Goal: Task Accomplishment & Management: Manage account settings

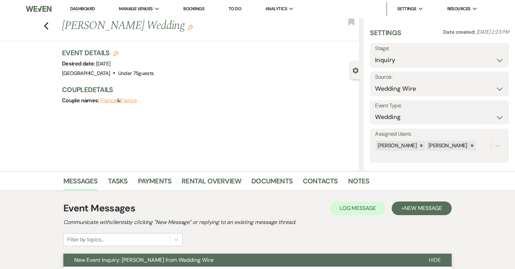
select select "3"
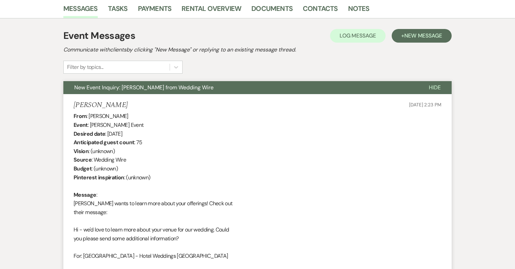
scroll to position [77, 0]
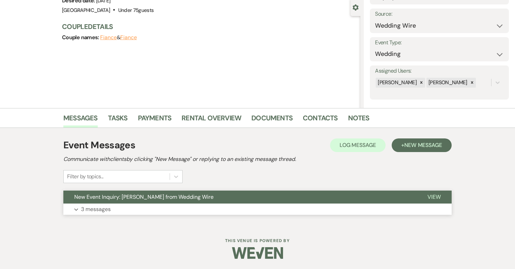
click at [311, 205] on button "Expand 3 messages" at bounding box center [257, 209] width 388 height 12
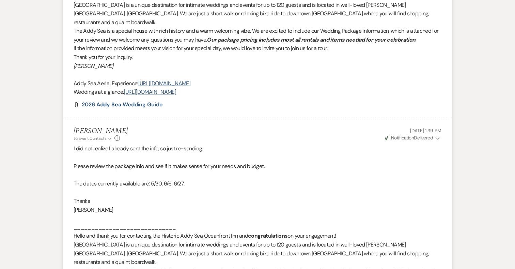
scroll to position [621, 0]
click at [408, 134] on span "Notification" at bounding box center [402, 137] width 23 height 6
click at [361, 100] on li "Katie Duke to: Event Contacts Expand Info Aug 17, 2025, 11:38 AM Weven Check No…" at bounding box center [257, 43] width 388 height 153
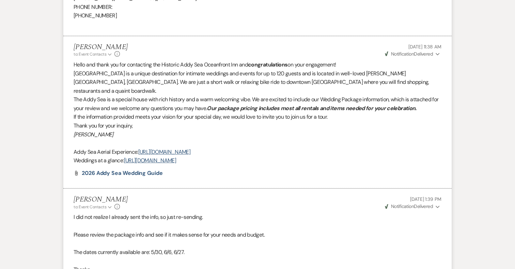
scroll to position [551, 0]
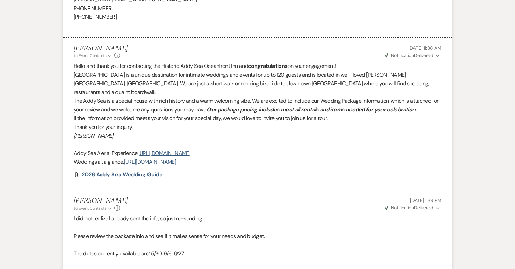
click at [413, 57] on span "Notification" at bounding box center [402, 55] width 23 height 6
click at [384, 123] on p "Thank you for your inquiry," at bounding box center [258, 127] width 368 height 9
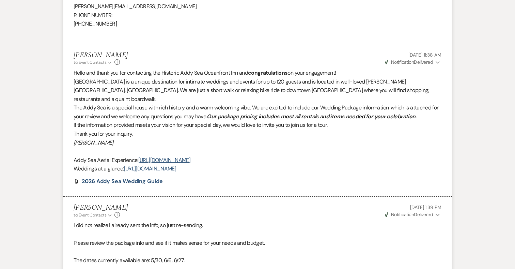
scroll to position [544, 0]
click at [418, 62] on span "Weven Check Notification Delivered" at bounding box center [409, 62] width 48 height 6
click at [409, 120] on p "If the information provided meets your vision for your special day, we would lo…" at bounding box center [258, 124] width 368 height 9
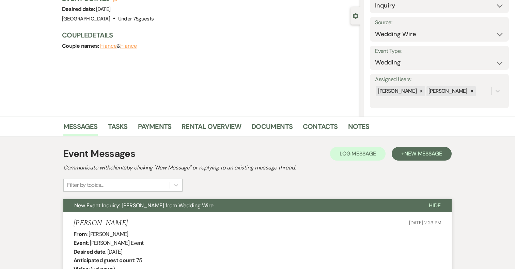
scroll to position [64, 0]
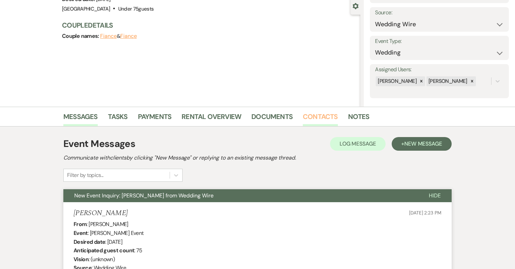
click at [308, 121] on link "Contacts" at bounding box center [320, 118] width 35 height 15
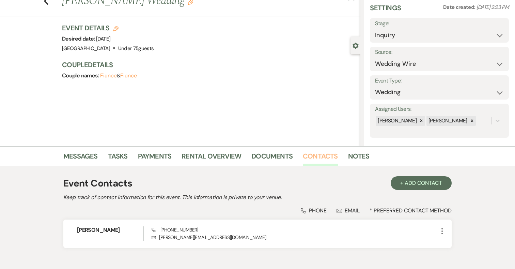
scroll to position [48, 0]
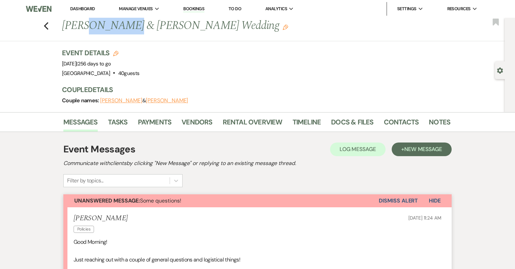
drag, startPoint x: 128, startPoint y: 26, endPoint x: 88, endPoint y: 26, distance: 40.9
click at [88, 26] on h1 "[PERSON_NAME] & [PERSON_NAME] Wedding Edit" at bounding box center [214, 26] width 305 height 16
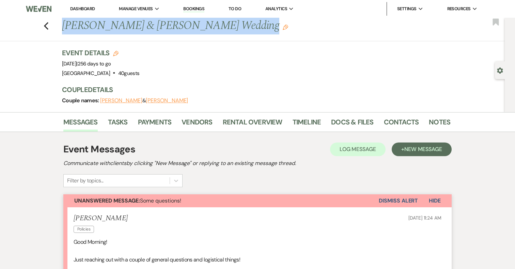
drag, startPoint x: 225, startPoint y: 26, endPoint x: 65, endPoint y: 25, distance: 159.4
click at [65, 25] on h1 "Nick Herrmann & Sara Hartfiel Carr's Wedding Edit" at bounding box center [214, 26] width 305 height 16
copy h1 "Nick Herrmann & Sara Hartfiel Carr's"
click at [395, 120] on link "Contacts" at bounding box center [401, 124] width 35 height 15
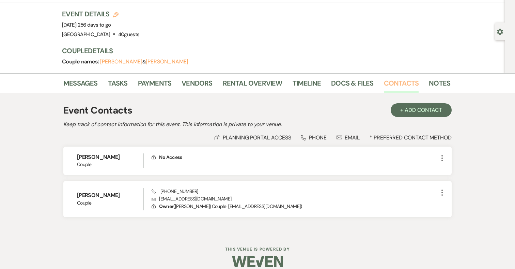
scroll to position [39, 0]
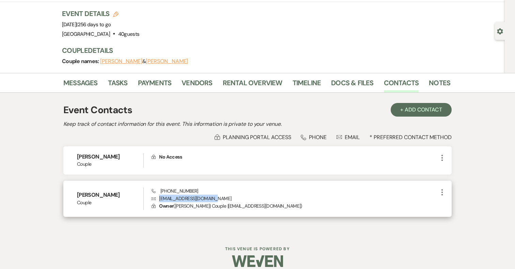
drag, startPoint x: 212, startPoint y: 200, endPoint x: 160, endPoint y: 199, distance: 51.8
click at [160, 199] on p "Envelope shartfielcarr@gmail.com" at bounding box center [295, 198] width 287 height 7
copy p "shartfielcarr@gmail.com"
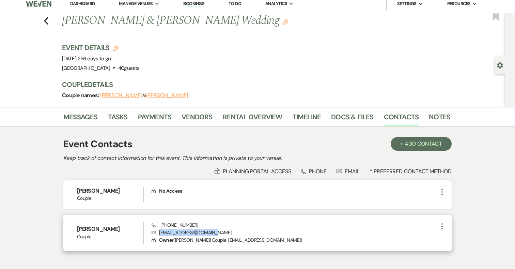
scroll to position [0, 0]
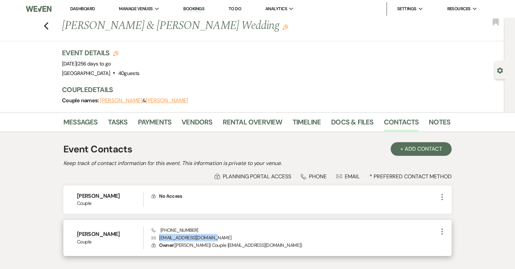
copy p "shartfielcarr@gmail.com"
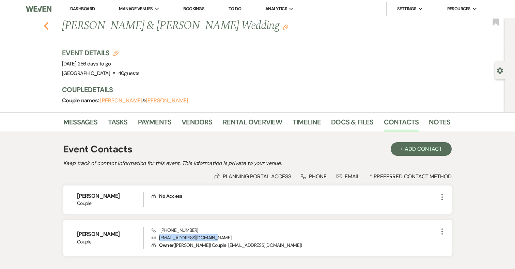
click at [47, 26] on icon "Previous" at bounding box center [46, 26] width 5 height 8
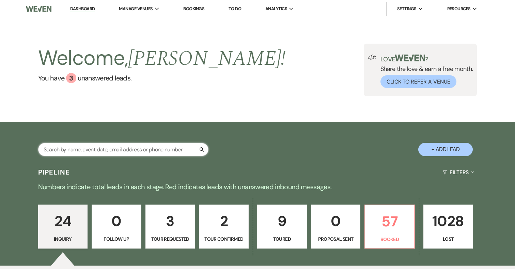
click at [99, 150] on input "text" at bounding box center [123, 149] width 170 height 13
type input "y"
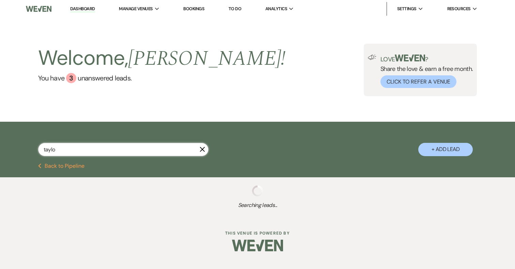
type input "taylor"
select select "8"
select select "4"
select select "2"
select select "4"
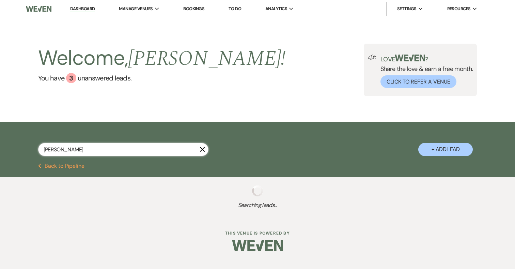
select select "8"
select select "5"
select select "8"
select select "5"
select select "8"
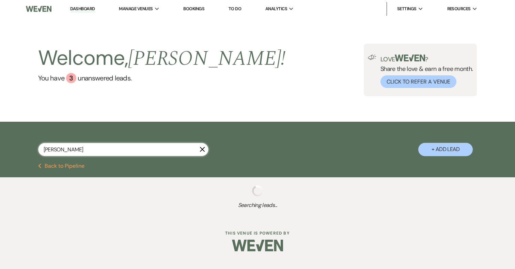
select select "5"
select select "8"
select select "5"
select select "8"
select select "5"
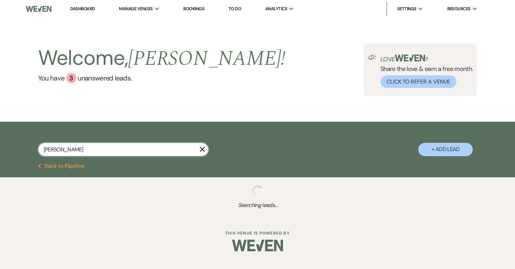
select select "8"
select select "5"
select select "8"
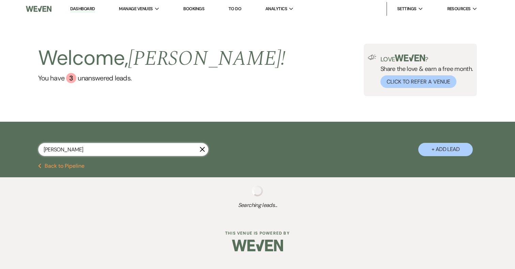
select select "8"
select select "5"
select select "4"
select select "5"
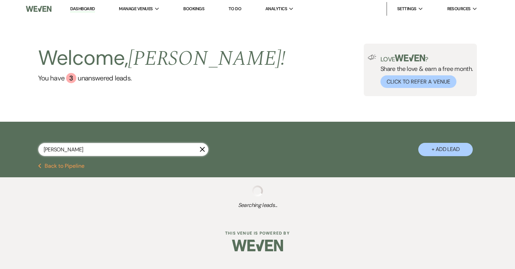
select select "8"
select select "5"
select select "8"
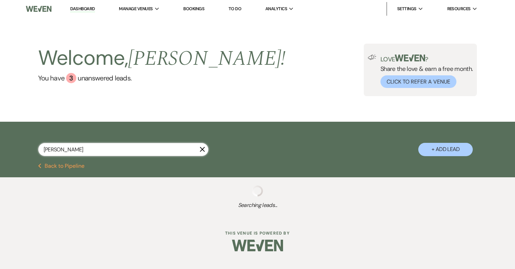
select select "5"
select select "8"
select select "5"
select select "8"
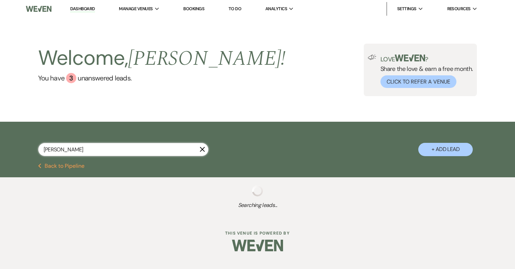
select select "5"
select select "8"
select select "5"
select select "8"
select select "5"
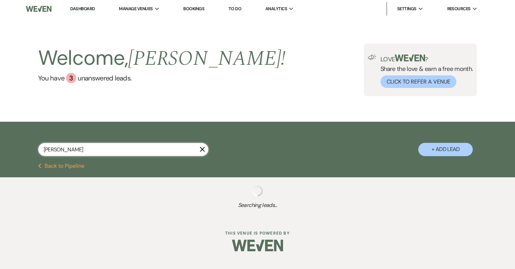
select select "8"
select select "4"
select select "8"
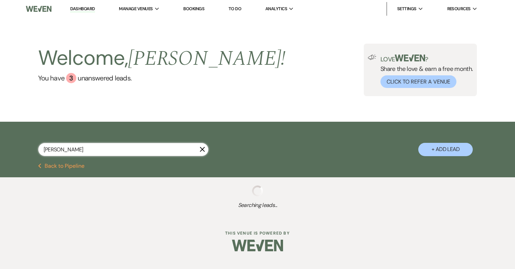
select select "8"
select select "5"
select select "8"
select select "5"
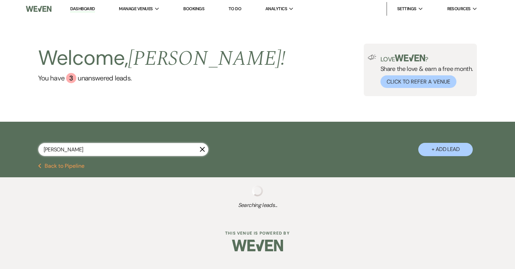
select select "8"
select select "6"
select select "8"
select select "5"
select select "8"
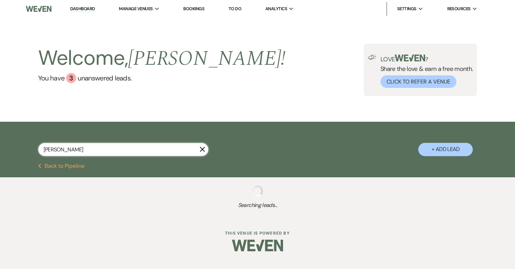
select select "5"
select select "8"
select select "5"
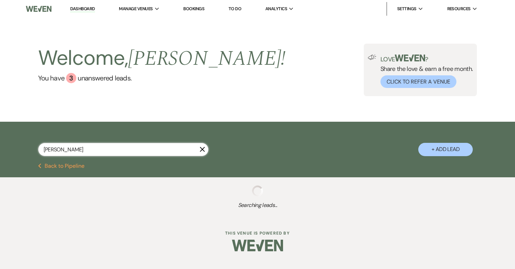
select select "8"
select select "5"
select select "8"
select select "5"
select select "8"
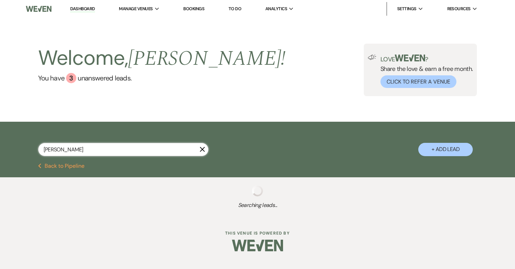
select select "5"
select select "8"
select select "5"
select select "8"
select select "5"
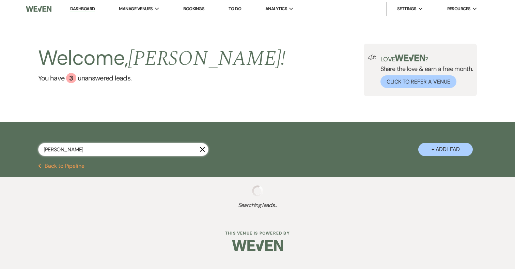
select select "8"
select select "5"
select select "8"
select select "5"
select select "8"
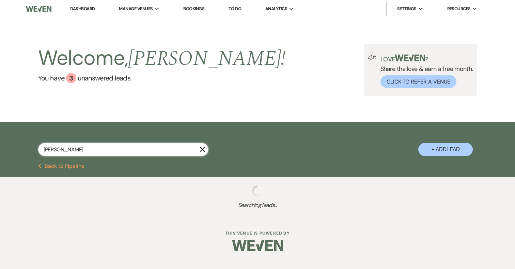
select select "8"
select select "5"
select select "8"
select select "5"
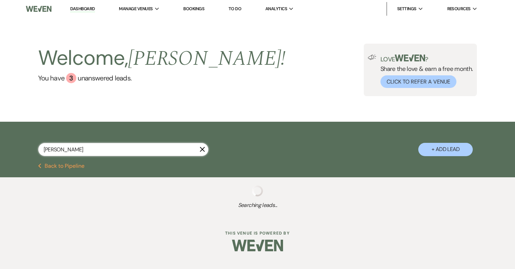
select select "8"
select select "5"
select select "8"
select select "5"
select select "8"
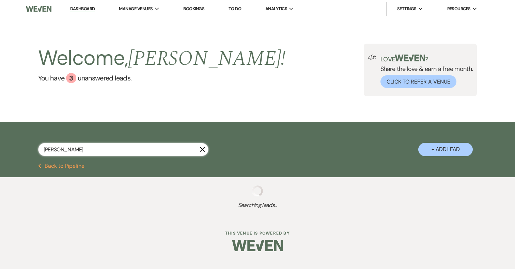
select select "4"
select select "8"
select select "7"
select select "8"
select select "5"
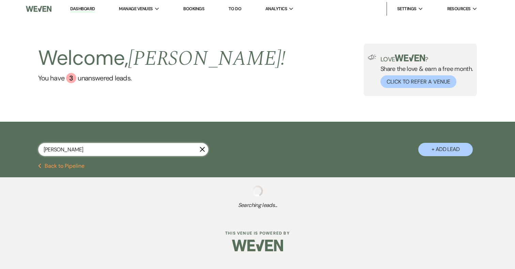
select select "8"
select select "5"
select select "8"
select select "5"
select select "8"
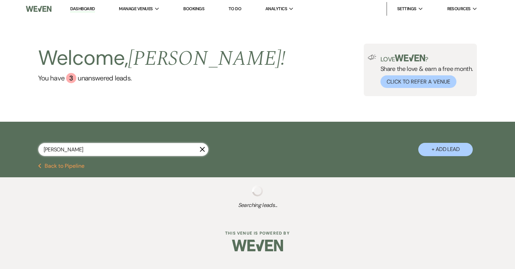
select select "5"
select select "8"
select select "5"
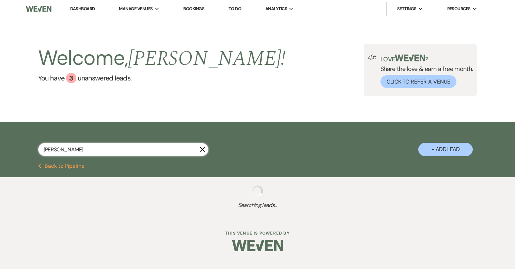
select select "8"
select select "7"
select select "8"
select select "5"
select select "8"
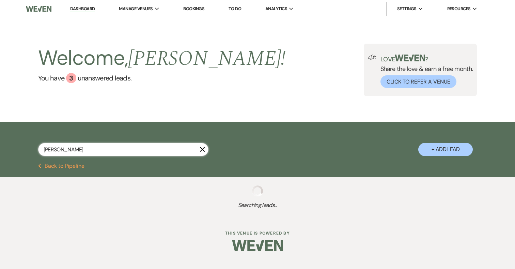
select select "5"
select select "8"
select select "5"
select select "8"
select select "5"
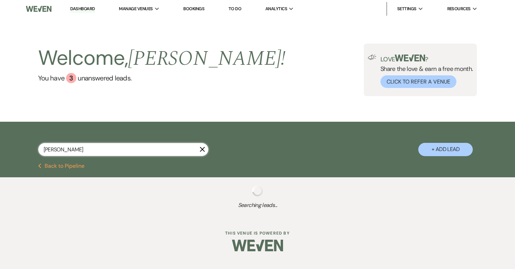
select select "8"
select select "5"
select select "8"
select select "4"
select select "8"
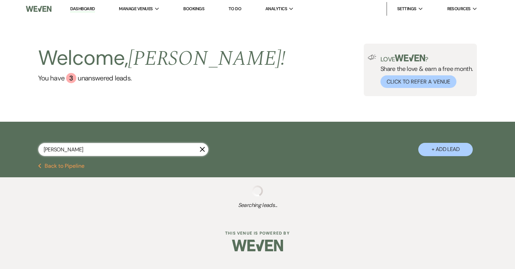
select select "5"
select select "8"
select select "5"
select select "8"
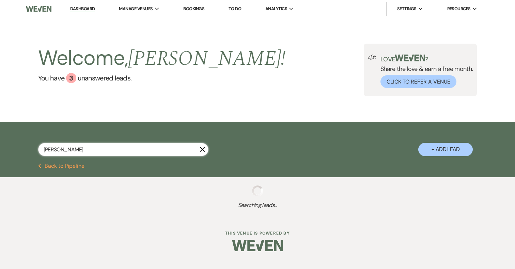
select select "8"
select select "5"
select select "8"
select select "7"
select select "8"
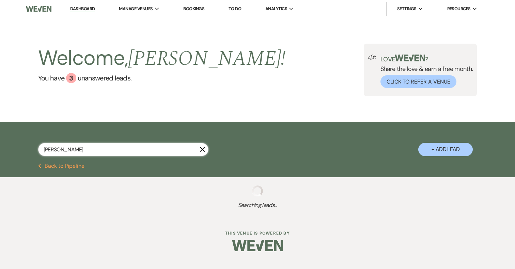
select select "5"
select select "8"
select select "5"
select select "8"
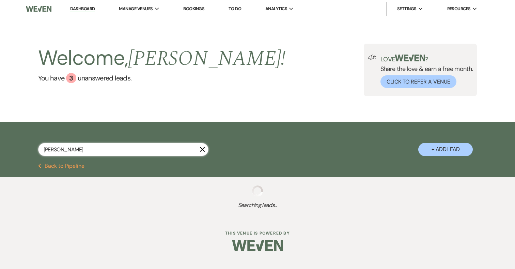
select select "8"
select select "5"
select select "8"
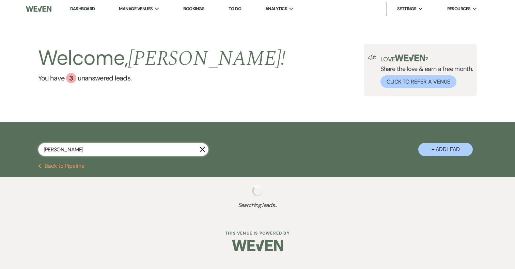
select select "9"
select select "8"
select select "5"
select select "8"
select select "5"
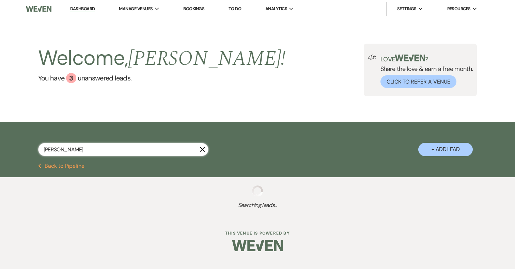
select select "8"
select select "5"
select select "8"
select select "5"
select select "8"
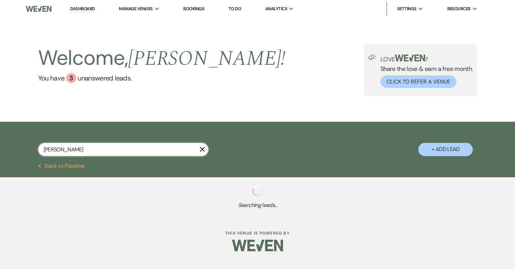
select select "5"
select select "8"
select select "5"
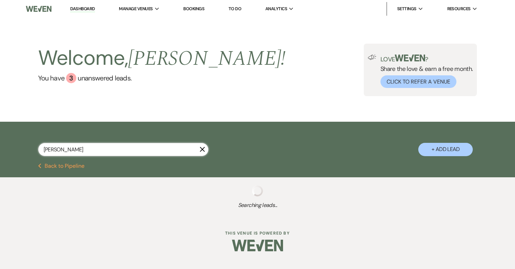
select select "8"
select select "5"
select select "8"
select select "1"
select select "8"
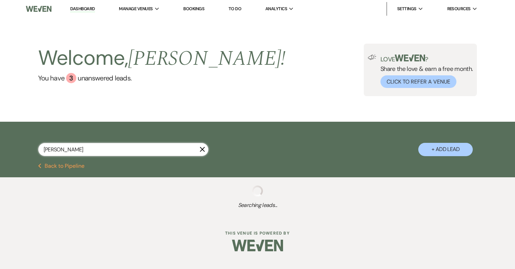
select select "5"
select select "8"
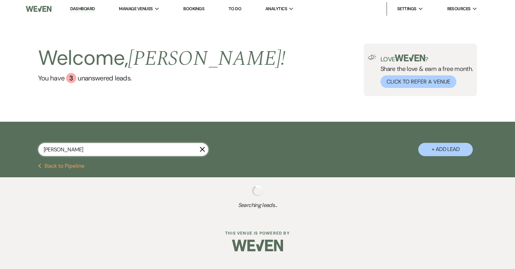
select select "5"
select select "8"
select select "5"
select select "8"
select select "10"
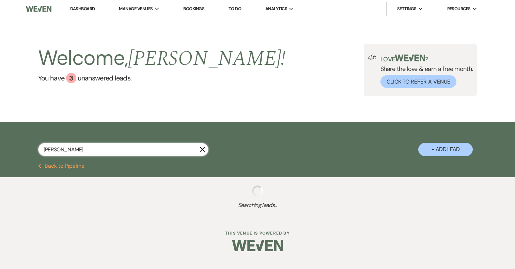
select select "8"
select select "9"
select select "8"
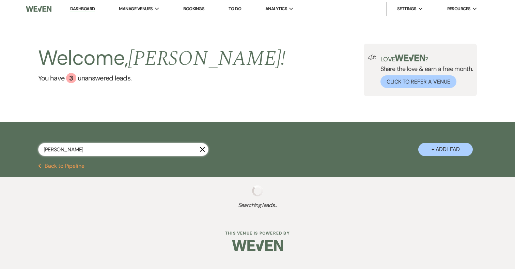
select select "8"
select select "5"
select select "8"
select select "5"
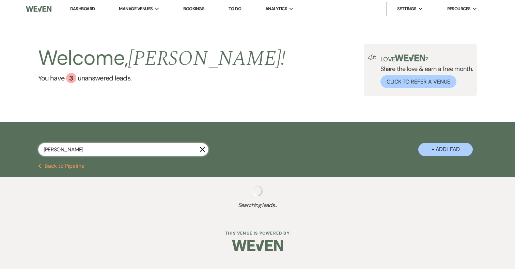
select select "8"
select select "5"
select select "8"
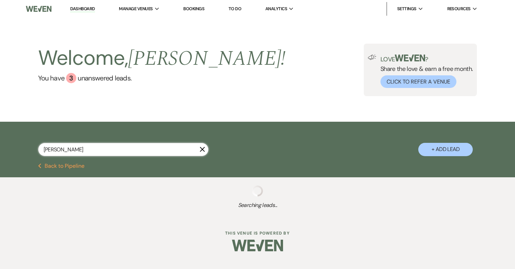
select select "4"
select select "8"
select select "5"
select select "8"
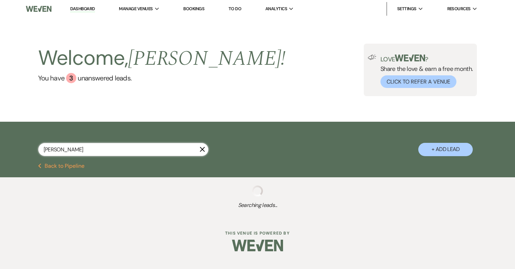
select select "8"
select select "6"
select select "8"
select select "5"
select select "8"
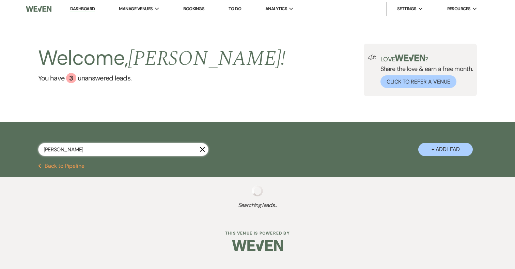
select select "5"
select select "8"
select select "5"
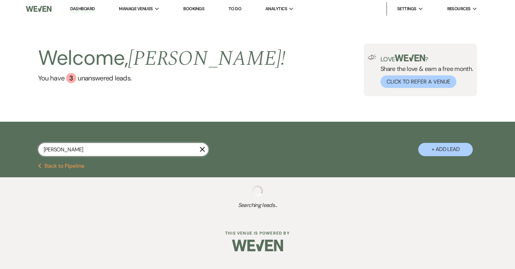
select select "8"
select select "5"
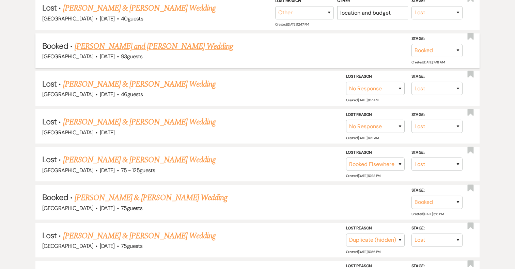
scroll to position [346, 0]
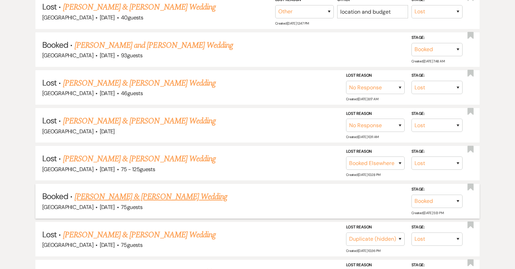
click at [136, 196] on link "Taylor Kvilhaug & Noah Hartwell's Wedding" at bounding box center [151, 196] width 153 height 12
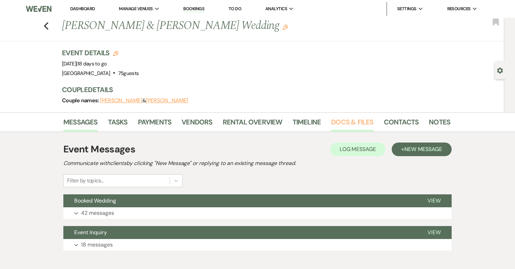
click at [346, 121] on link "Docs & Files" at bounding box center [352, 124] width 42 height 15
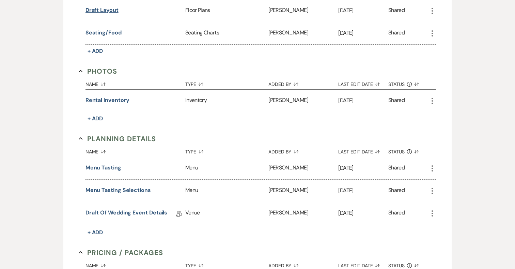
scroll to position [367, 0]
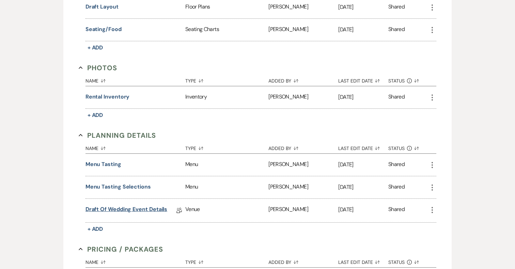
click at [117, 205] on link "Draft of Wedding Event Details" at bounding box center [127, 210] width 82 height 11
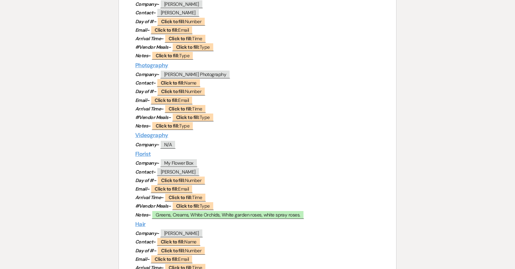
scroll to position [294, 0]
click at [183, 190] on span "Click to fill: Email" at bounding box center [172, 189] width 42 height 9
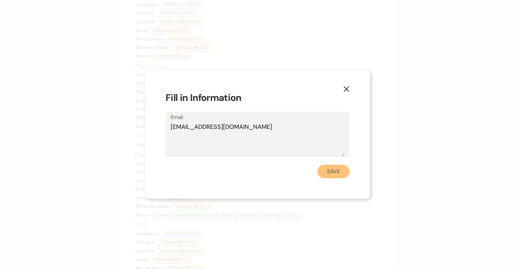
click at [334, 173] on button "Save" at bounding box center [334, 172] width 32 height 14
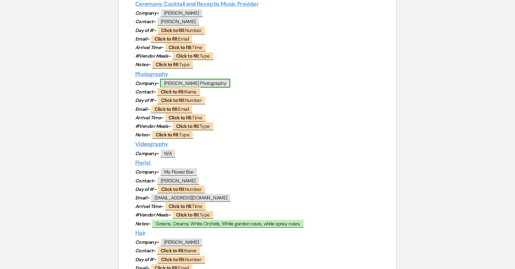
scroll to position [288, 0]
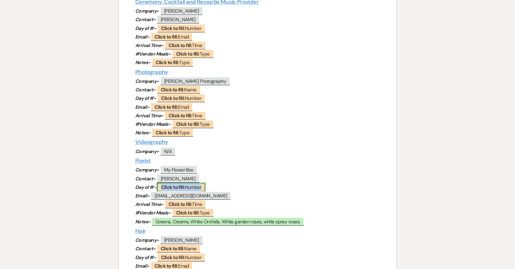
click at [179, 186] on b "Click to fill:" at bounding box center [173, 187] width 24 height 6
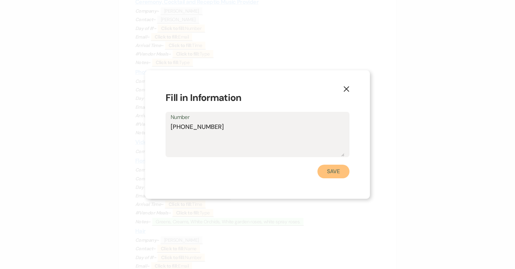
click at [339, 171] on button "Save" at bounding box center [334, 172] width 32 height 14
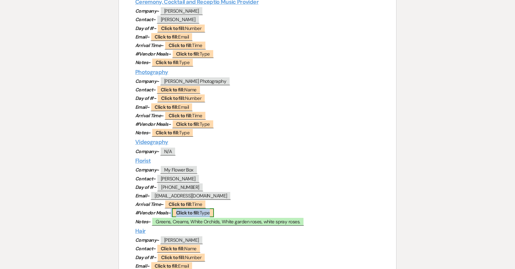
click at [195, 214] on b "Click to fill:" at bounding box center [188, 213] width 24 height 6
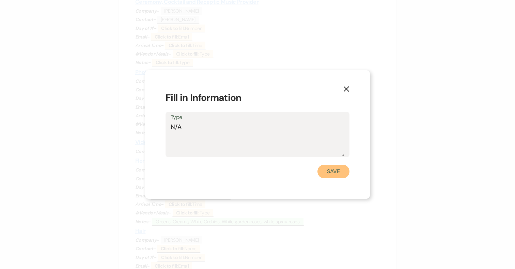
click at [329, 174] on button "Save" at bounding box center [334, 172] width 32 height 14
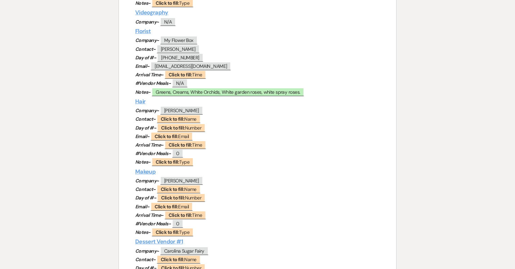
scroll to position [424, 0]
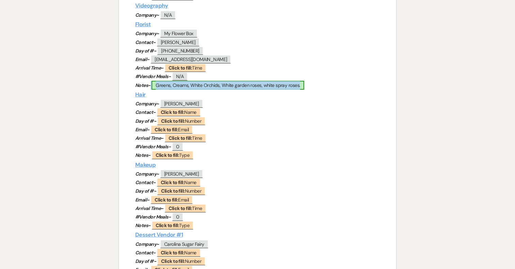
click at [175, 86] on span "Greens, Creams, White Orchids, White garden roses, white spray roses." at bounding box center [228, 85] width 153 height 9
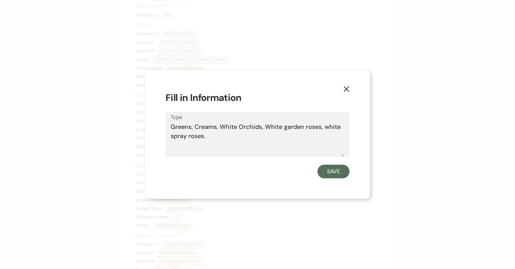
drag, startPoint x: 190, startPoint y: 127, endPoint x: 162, endPoint y: 127, distance: 28.3
click at [162, 127] on div "X Fill in Information Type Greens, Creams, White Orchids, White garden roses, w…" at bounding box center [257, 134] width 225 height 128
click at [281, 149] on textarea "Blues, Creams, White Orchids, White garden roses, white spray roses." at bounding box center [258, 139] width 174 height 34
click at [337, 171] on button "Save" at bounding box center [334, 172] width 32 height 14
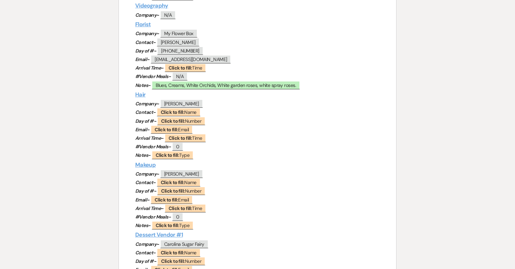
scroll to position [435, 0]
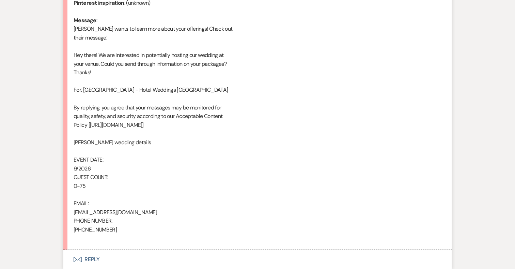
scroll to position [401, 0]
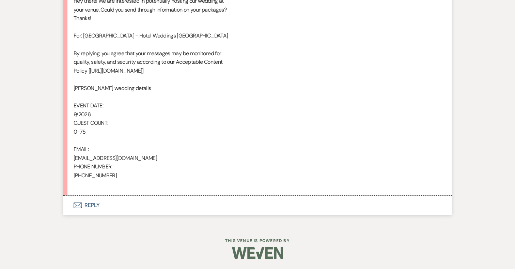
click at [83, 205] on button "Envelope Reply" at bounding box center [257, 205] width 388 height 19
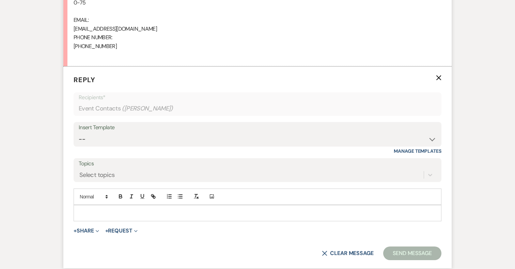
scroll to position [531, 0]
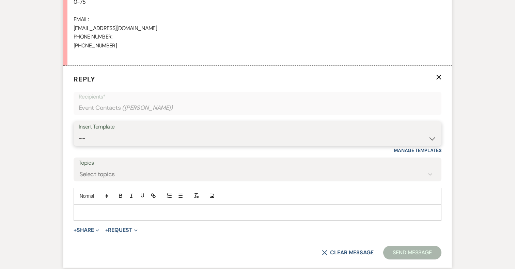
click at [152, 132] on select "-- 2024-25 Follow Up Buy Out Details Menu Tasting Invite Booking Email 2025-Wed…" at bounding box center [258, 138] width 358 height 13
select select "5321"
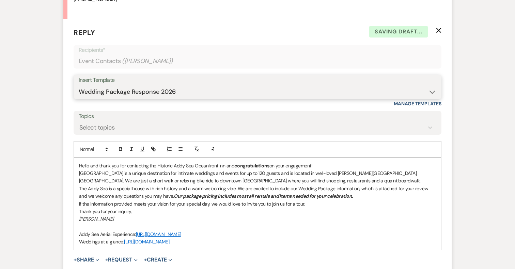
scroll to position [579, 0]
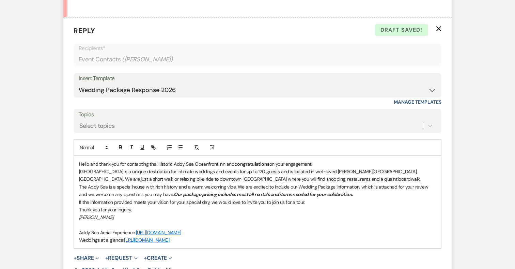
click at [314, 201] on p "If the information provided meets your vision for your special day, we would lo…" at bounding box center [257, 201] width 357 height 7
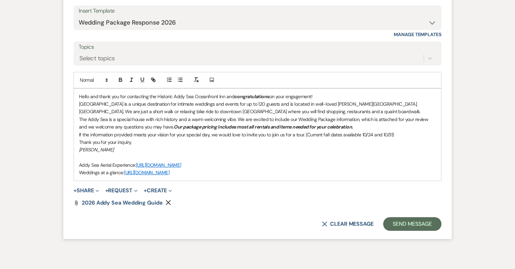
scroll to position [646, 0]
click at [422, 223] on button "Send Message" at bounding box center [412, 224] width 58 height 14
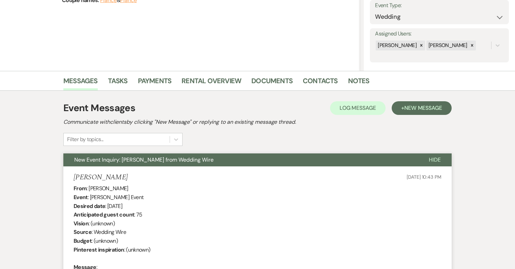
scroll to position [0, 0]
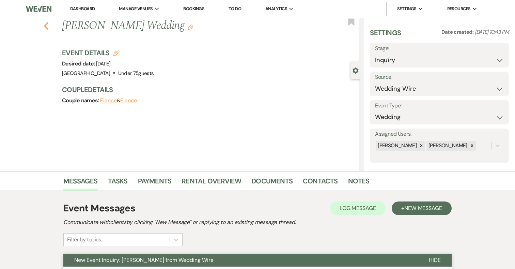
click at [46, 22] on icon "Previous" at bounding box center [46, 26] width 5 height 8
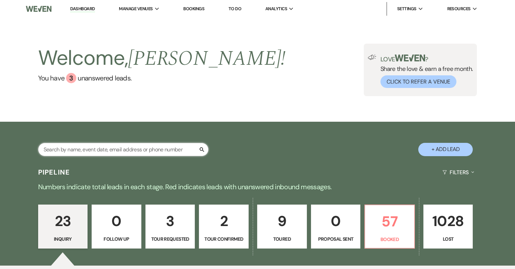
click at [157, 145] on input "text" at bounding box center [123, 149] width 170 height 13
type input "rachel"
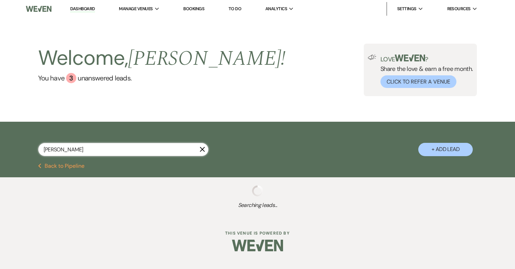
select select "8"
select select "5"
select select "8"
select select "5"
select select "8"
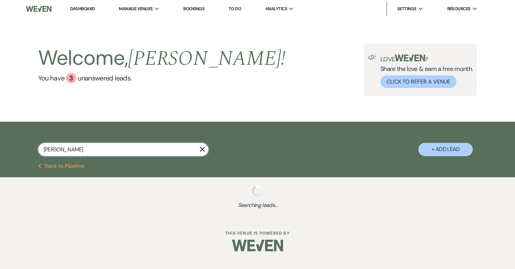
select select "10"
select select "8"
select select "5"
select select "8"
select select "5"
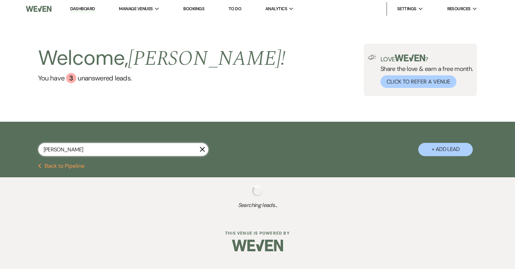
select select "8"
select select "5"
select select "8"
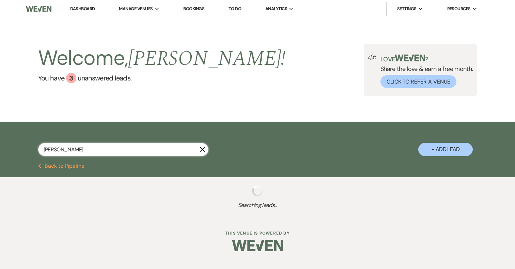
select select "5"
select select "8"
select select "7"
select select "8"
select select "5"
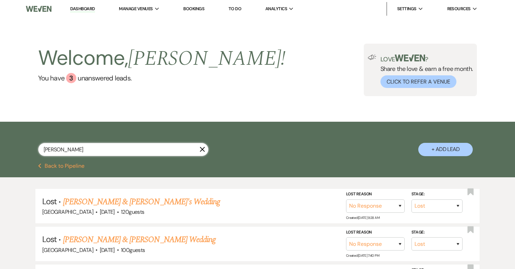
drag, startPoint x: 88, startPoint y: 151, endPoint x: 18, endPoint y: 141, distance: 70.5
click at [18, 141] on div "rachel X + Add Lead" at bounding box center [257, 143] width 491 height 36
type input "carter"
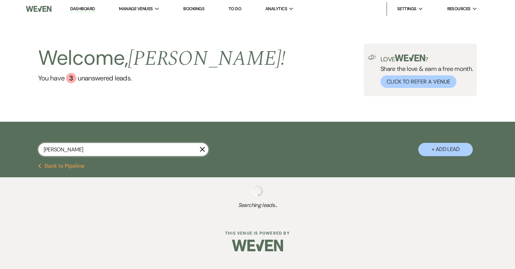
select select "8"
select select "5"
select select "8"
select select "5"
select select "8"
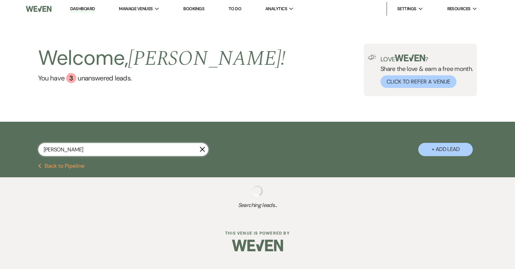
select select "5"
select select "8"
select select "5"
select select "8"
select select "5"
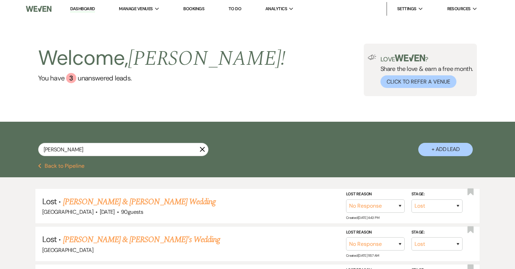
click at [461, 155] on button "+ Add Lead" at bounding box center [445, 149] width 55 height 13
select select "698"
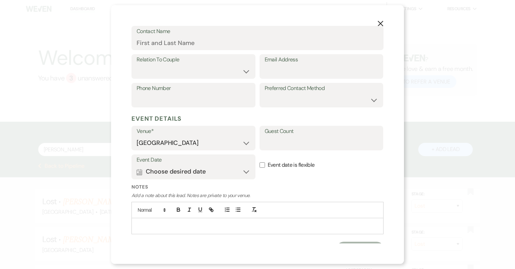
scroll to position [117, 0]
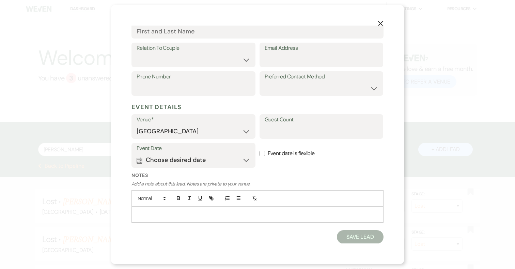
click at [290, 220] on div at bounding box center [257, 214] width 251 height 16
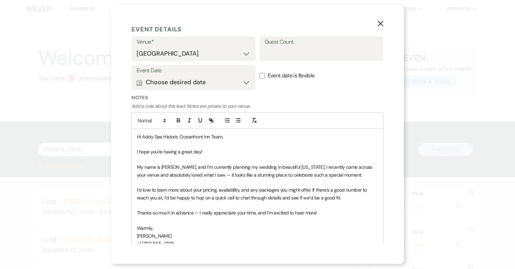
scroll to position [195, 0]
drag, startPoint x: 178, startPoint y: 235, endPoint x: 125, endPoint y: 235, distance: 53.1
click at [125, 235] on div "X Add Lead Enter details below to add a lead to your pipeline. * Required Stage…" at bounding box center [257, 134] width 293 height 259
copy span "Rachel Marie Carter"
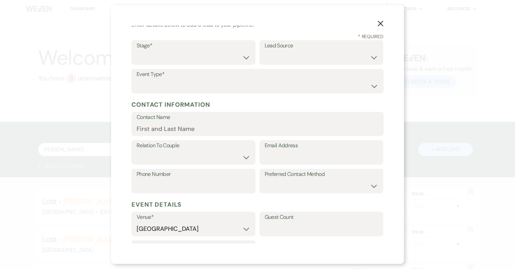
scroll to position [0, 0]
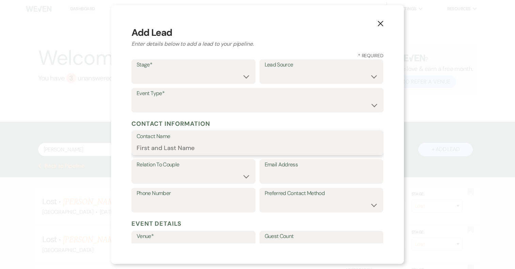
click at [166, 153] on input "Contact Name" at bounding box center [258, 147] width 242 height 13
paste input "Rachel Marie Carter"
type input "Rachel Marie Carter"
click at [170, 172] on select "Couple Planner Parent of Couple Family Member Friend Other" at bounding box center [194, 176] width 114 height 13
select select "1"
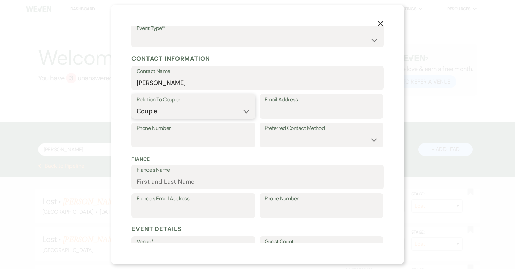
scroll to position [64, 0]
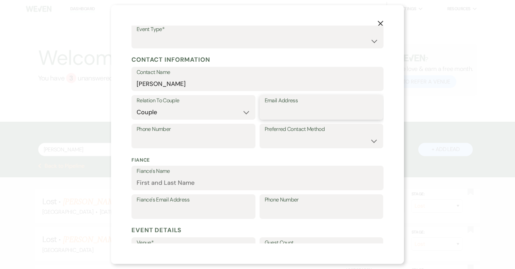
click at [292, 113] on input "Email Address" at bounding box center [322, 112] width 114 height 13
paste input "rachelmarie.carter90@gmail.com"
type input "rachelmarie.carter90@gmail.com"
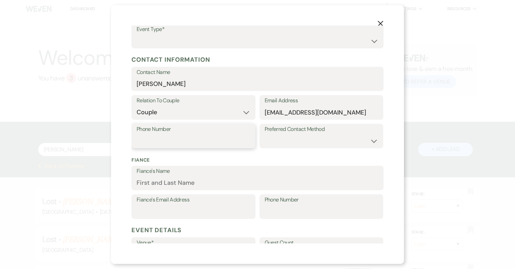
click at [201, 135] on input "Phone Number" at bounding box center [194, 140] width 114 height 13
paste input "(310) 555-0198"
type input "(310) 555-0198"
click at [303, 164] on div "Fiance Fiance's Name Fiance's Email Address Phone Number" at bounding box center [258, 187] width 252 height 71
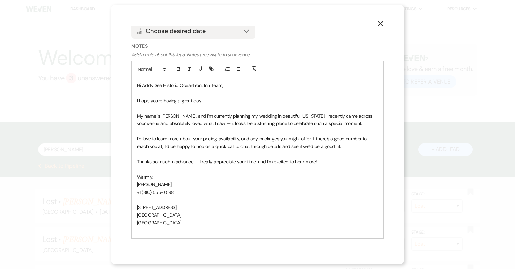
scroll to position [332, 0]
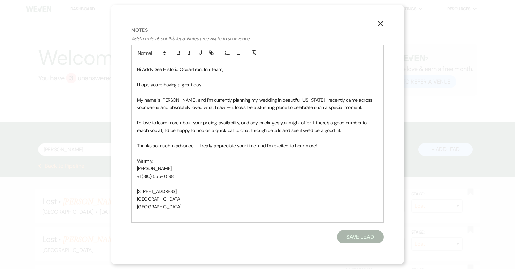
click at [343, 169] on p "Rachel Marie Carter" at bounding box center [257, 168] width 241 height 7
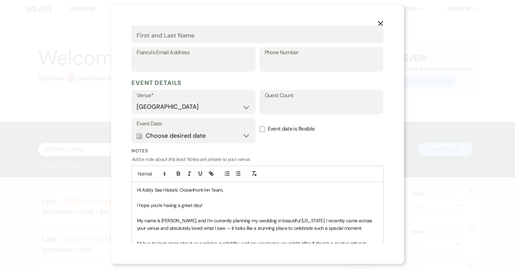
scroll to position [0, 0]
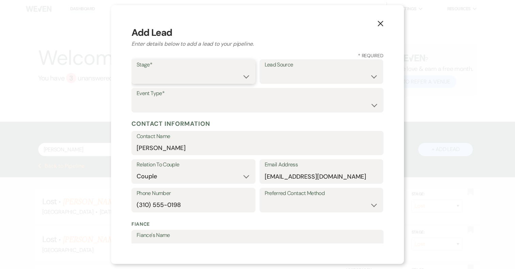
click at [202, 72] on select "Inquiry Follow Up Tour Requested Tour Confirmed Toured Proposal Sent Booked Lost" at bounding box center [194, 76] width 114 height 13
select select "1"
click at [308, 75] on select "Weven Venue Website Instagram Facebook Pinterest Google The Knot Wedding Wire H…" at bounding box center [322, 76] width 114 height 13
select select "1"
click at [217, 102] on select "Wedding Anniversary Party Baby Shower Bachelorette / Bachelor Party Birthday Pa…" at bounding box center [258, 104] width 242 height 13
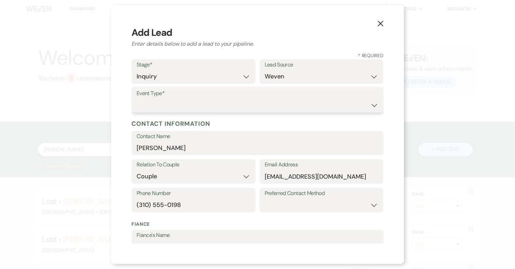
select select "1"
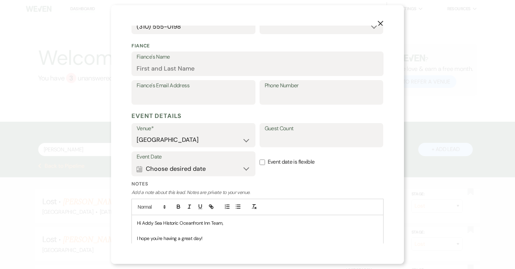
scroll to position [332, 0]
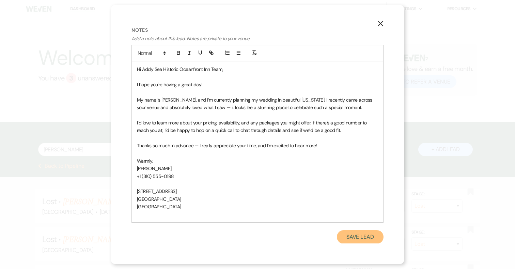
click at [363, 241] on button "Save Lead" at bounding box center [360, 237] width 47 height 14
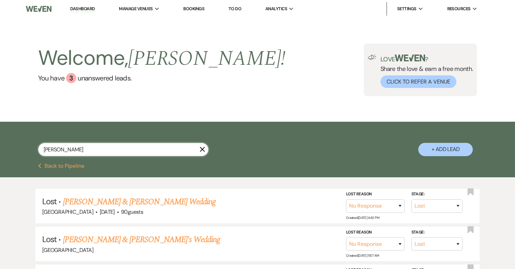
click at [107, 152] on input "carter" at bounding box center [123, 149] width 170 height 13
click at [59, 165] on button "Previous Back to Pipeline" at bounding box center [61, 165] width 47 height 5
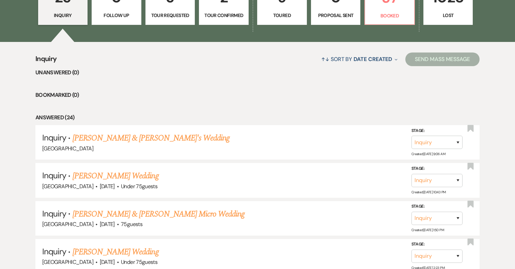
scroll to position [225, 0]
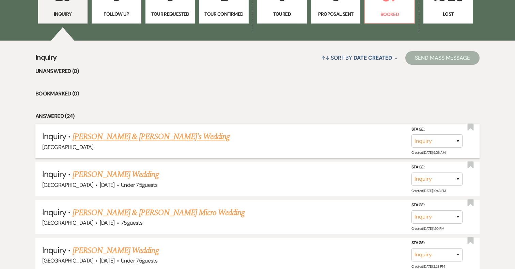
click at [146, 136] on link "Rachel Marie Carter & Fiance's Wedding" at bounding box center [151, 136] width 157 height 12
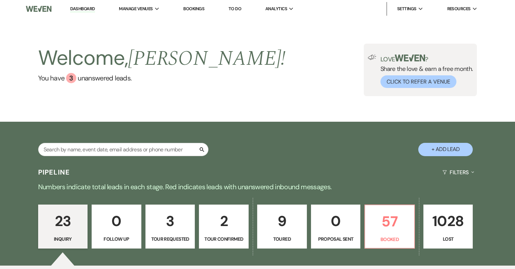
select select "1"
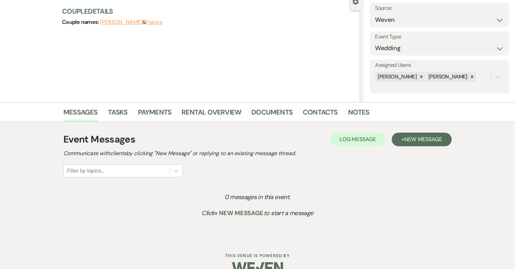
scroll to position [84, 0]
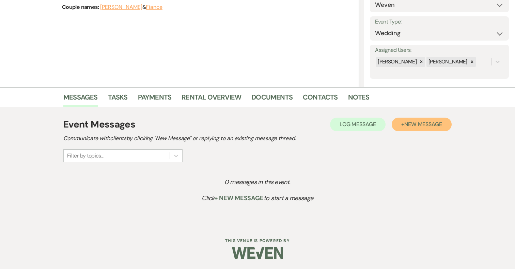
click at [426, 124] on span "New Message" at bounding box center [423, 124] width 38 height 7
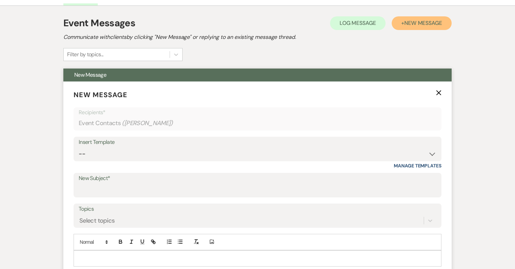
scroll to position [195, 0]
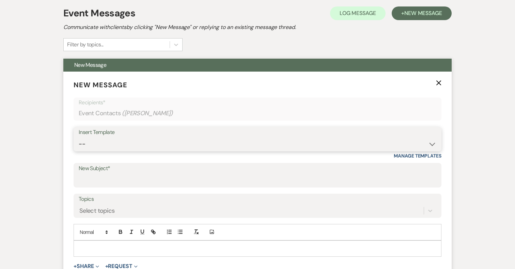
click at [195, 140] on select "-- 2024-25 Follow Up Buy Out Details Menu Tasting Invite Booking Email 2025-Wed…" at bounding box center [258, 143] width 358 height 13
select select "5321"
type input "Addy Sea Wedding Package"
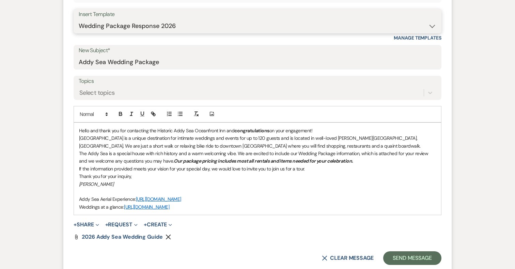
scroll to position [428, 0]
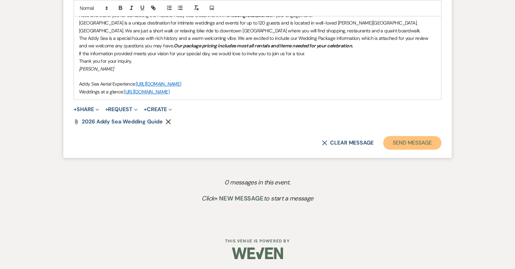
click at [415, 143] on button "Send Message" at bounding box center [412, 143] width 58 height 14
